Goal: Information Seeking & Learning: Learn about a topic

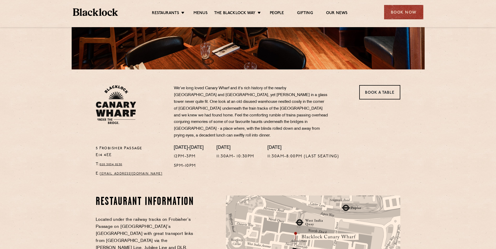
scroll to position [52, 0]
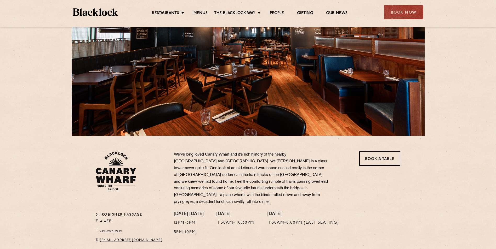
click at [202, 9] on ul "Restaurants Soho City Shoreditch Covent Garden Canary Wharf Manchester Birmingh…" at bounding box center [249, 12] width 263 height 8
click at [201, 11] on link "Menus" at bounding box center [200, 14] width 14 height 6
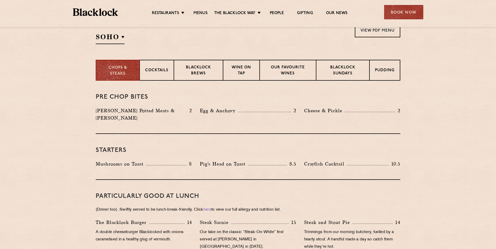
scroll to position [183, 0]
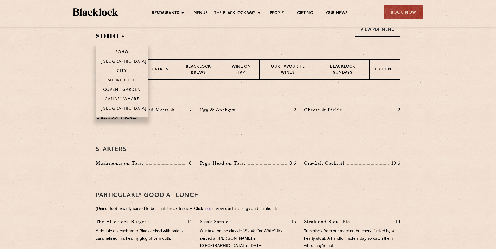
click at [118, 42] on h2 "SOHO" at bounding box center [110, 38] width 29 height 12
click at [124, 98] on p "Canary Wharf" at bounding box center [122, 99] width 35 height 5
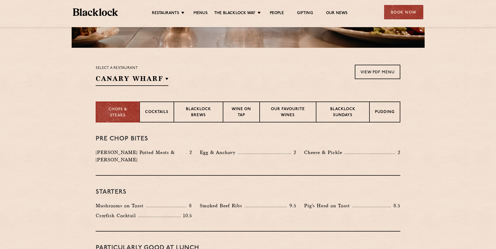
scroll to position [105, 0]
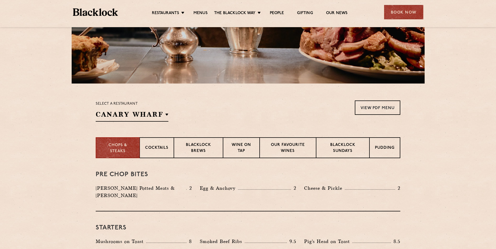
click at [121, 105] on p "Select a restaurant" at bounding box center [132, 104] width 73 height 7
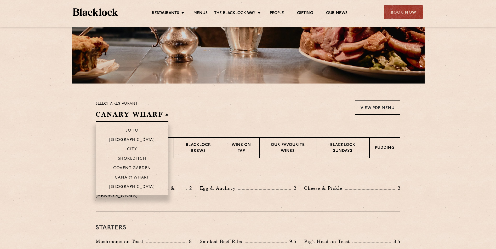
click at [118, 112] on h2 "Canary Wharf" at bounding box center [132, 116] width 73 height 12
click at [119, 115] on h2 "Canary Wharf" at bounding box center [132, 116] width 73 height 12
click at [130, 147] on li "City" at bounding box center [132, 149] width 73 height 9
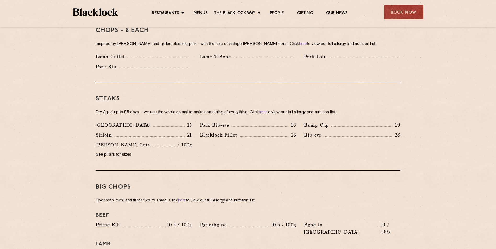
scroll to position [444, 0]
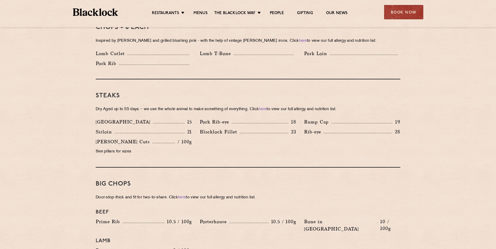
click at [60, 122] on section "Pre Chop Bites Blacklock Potted Meats & Kimchi 2 Egg & Anchovy 2 Cheese & Pickl…" at bounding box center [248, 200] width 496 height 762
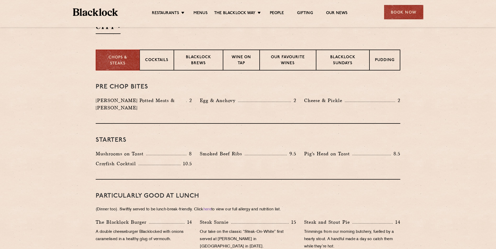
scroll to position [131, 0]
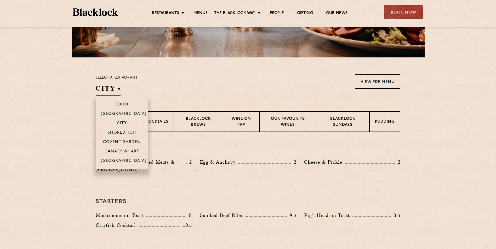
click at [108, 93] on h2 "City" at bounding box center [108, 90] width 25 height 12
click at [125, 151] on p "Canary Wharf" at bounding box center [122, 152] width 35 height 5
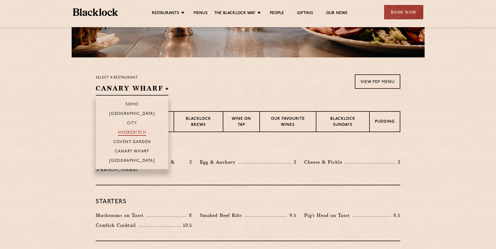
click at [133, 135] on p "Shoreditch" at bounding box center [132, 133] width 28 height 5
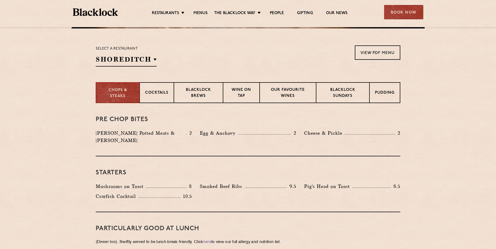
scroll to position [78, 0]
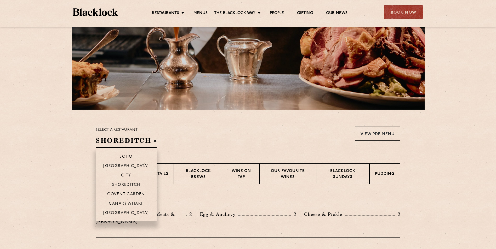
click at [114, 146] on h2 "Shoreditch" at bounding box center [126, 142] width 61 height 12
click at [128, 200] on li "Canary Wharf" at bounding box center [126, 203] width 61 height 9
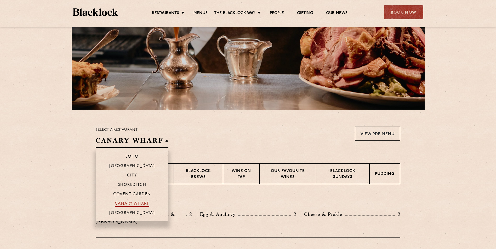
click at [129, 204] on p "Canary Wharf" at bounding box center [132, 204] width 35 height 5
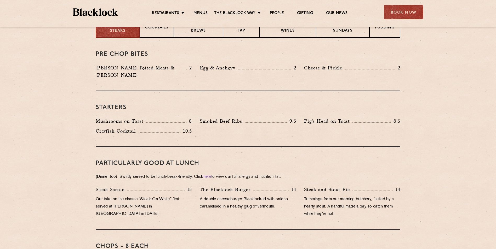
scroll to position [131, 0]
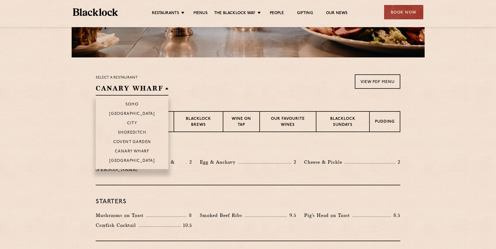
click at [118, 89] on h2 "Canary Wharf" at bounding box center [132, 90] width 73 height 12
click at [130, 104] on p "Soho" at bounding box center [131, 104] width 13 height 5
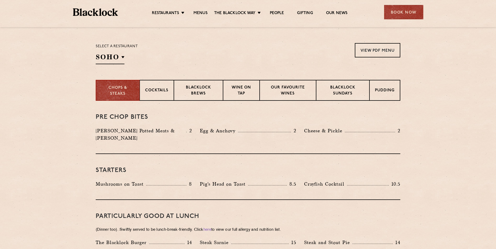
scroll to position [157, 0]
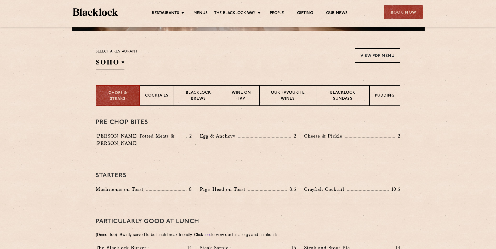
click at [44, 103] on section "Chops & Steaks Cocktails Blacklock Brews Wine on Tap Our favourite wines Blackl…" at bounding box center [248, 95] width 496 height 21
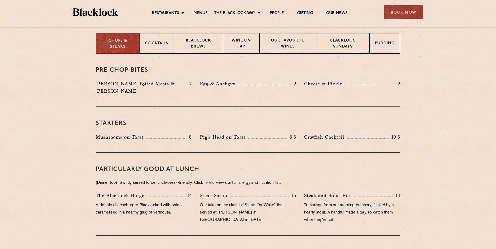
scroll to position [52, 0]
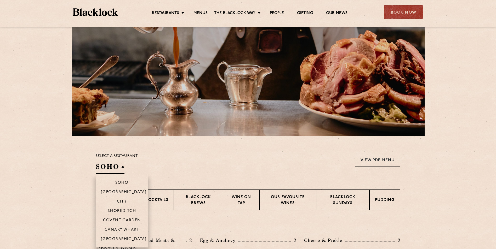
click at [129, 227] on li "Canary Wharf" at bounding box center [122, 229] width 52 height 9
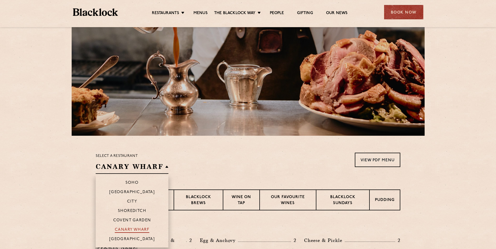
click at [136, 229] on p "Canary Wharf" at bounding box center [132, 230] width 35 height 5
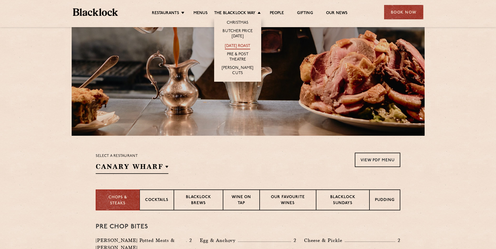
click at [244, 47] on link "[DATE] Roast" at bounding box center [237, 47] width 25 height 6
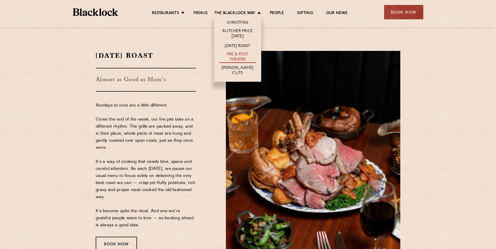
click at [242, 58] on link "Pre & Post Theatre" at bounding box center [237, 57] width 37 height 11
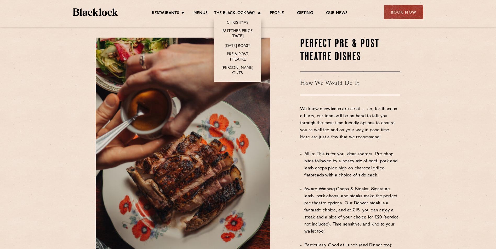
scroll to position [261, 0]
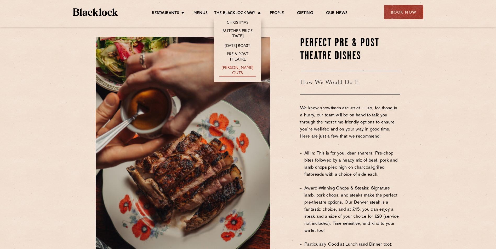
click at [235, 67] on link "[PERSON_NAME] Cuts" at bounding box center [237, 71] width 37 height 11
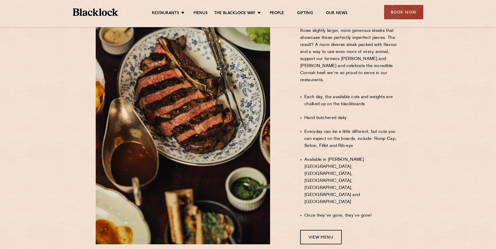
scroll to position [340, 0]
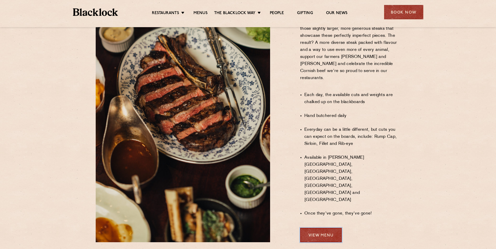
click at [328, 228] on link "View Menu" at bounding box center [321, 235] width 42 height 14
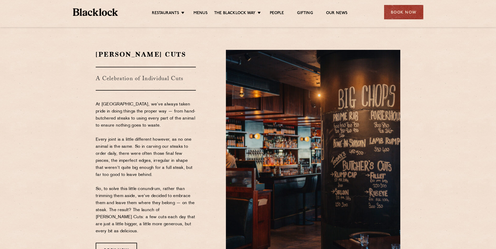
scroll to position [0, 0]
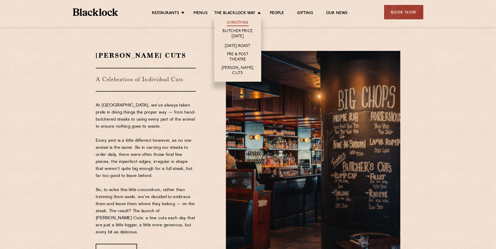
click at [233, 24] on link "Christmas" at bounding box center [238, 23] width 22 height 6
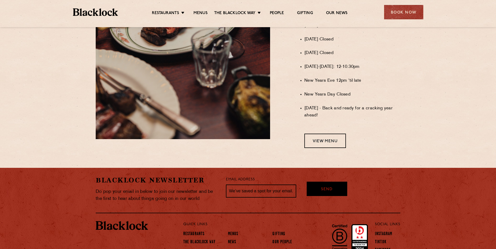
scroll to position [418, 0]
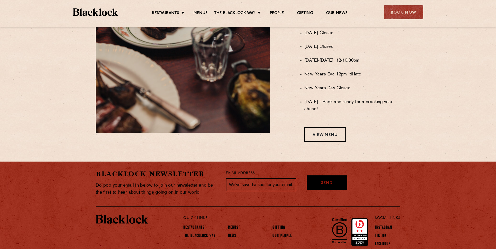
click at [341, 147] on section "Christmas Opening Hours Handy Details We’ll be taking a little break over the f…" at bounding box center [248, 2] width 496 height 293
click at [332, 139] on link "View Menu" at bounding box center [325, 135] width 42 height 14
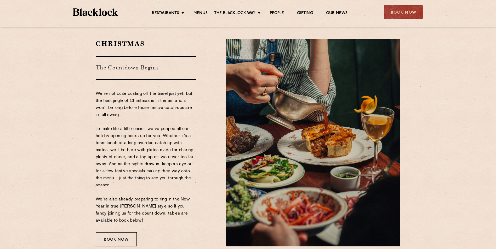
scroll to position [0, 0]
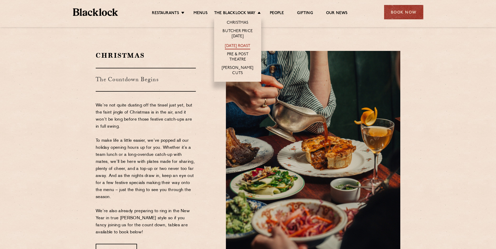
click at [241, 48] on link "[DATE] Roast" at bounding box center [237, 47] width 25 height 6
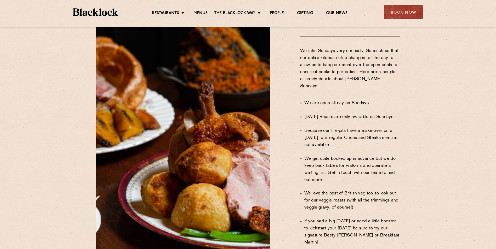
scroll to position [340, 0]
